Goal: Find specific page/section: Find specific page/section

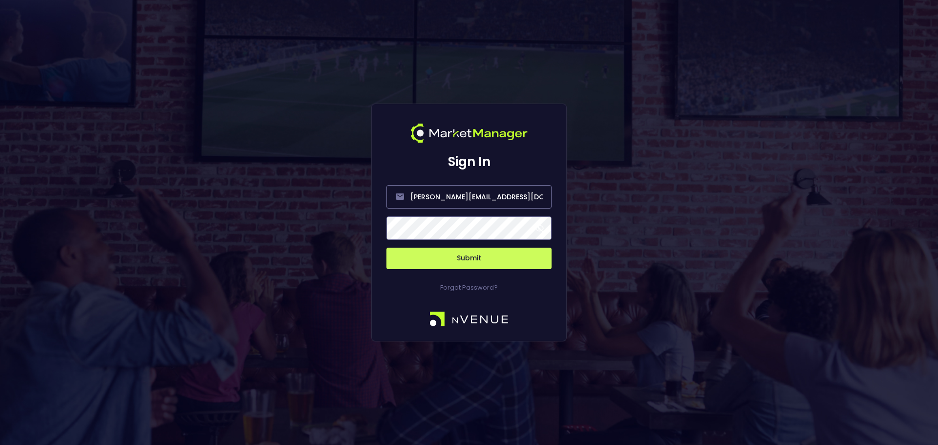
click at [472, 259] on button "Submit" at bounding box center [468, 258] width 165 height 21
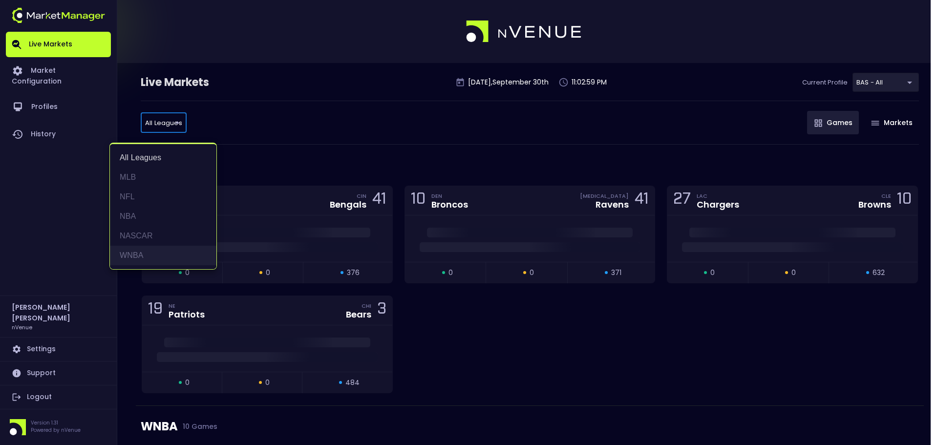
click at [143, 250] on li "WNBA" at bounding box center [163, 256] width 107 height 20
type input "WNBA"
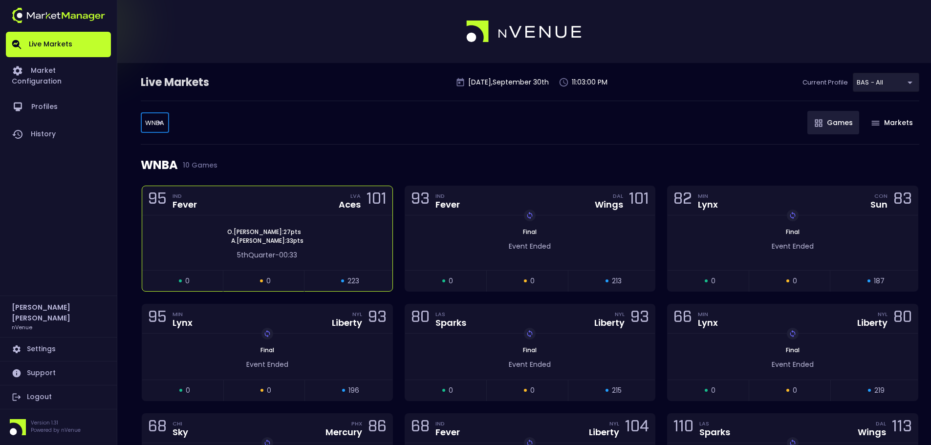
click at [358, 257] on div "5th Quarter - 00:33" at bounding box center [267, 255] width 221 height 10
